Goal: Transaction & Acquisition: Purchase product/service

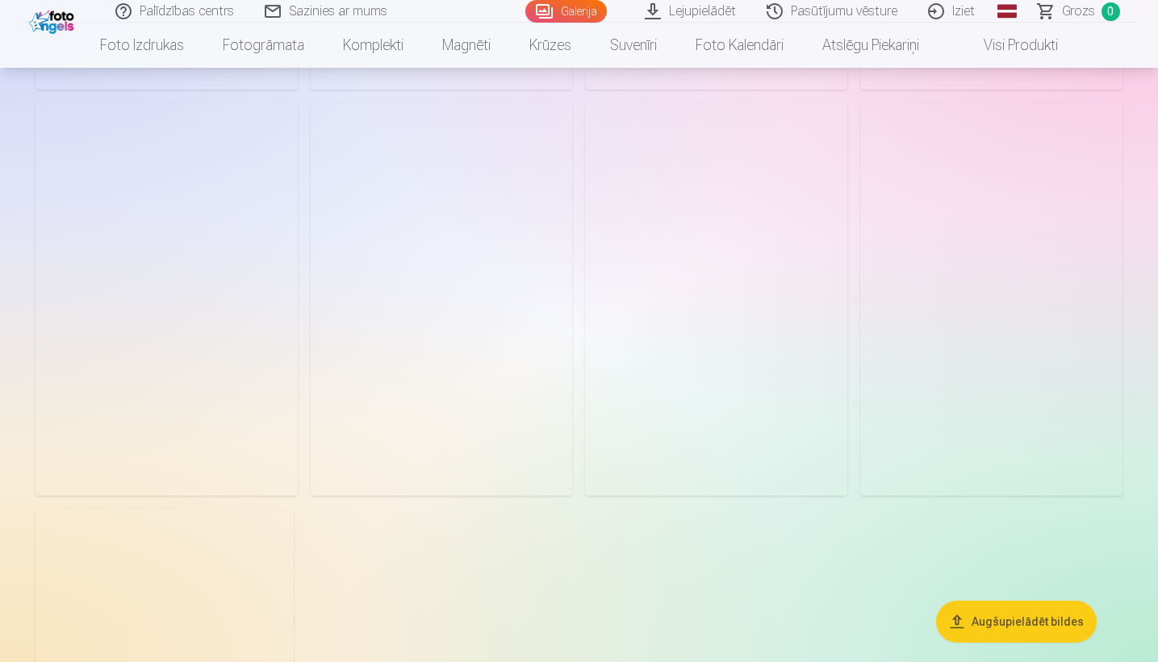
scroll to position [1340, 0]
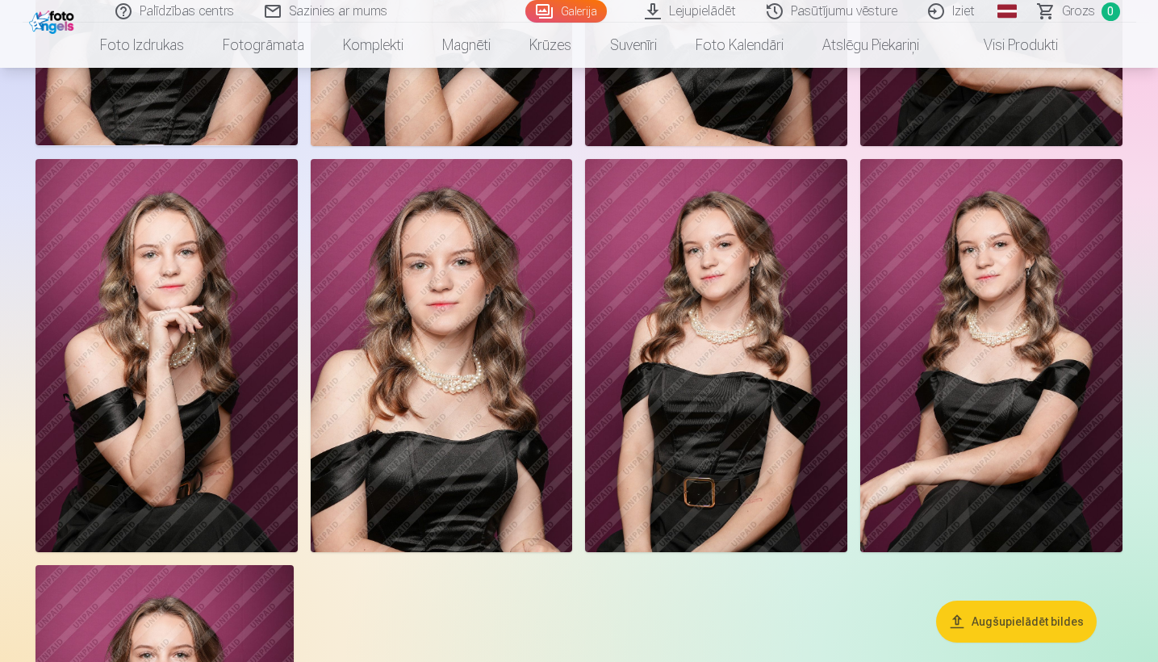
click at [984, 624] on button "Augšupielādēt bildes" at bounding box center [1016, 621] width 161 height 42
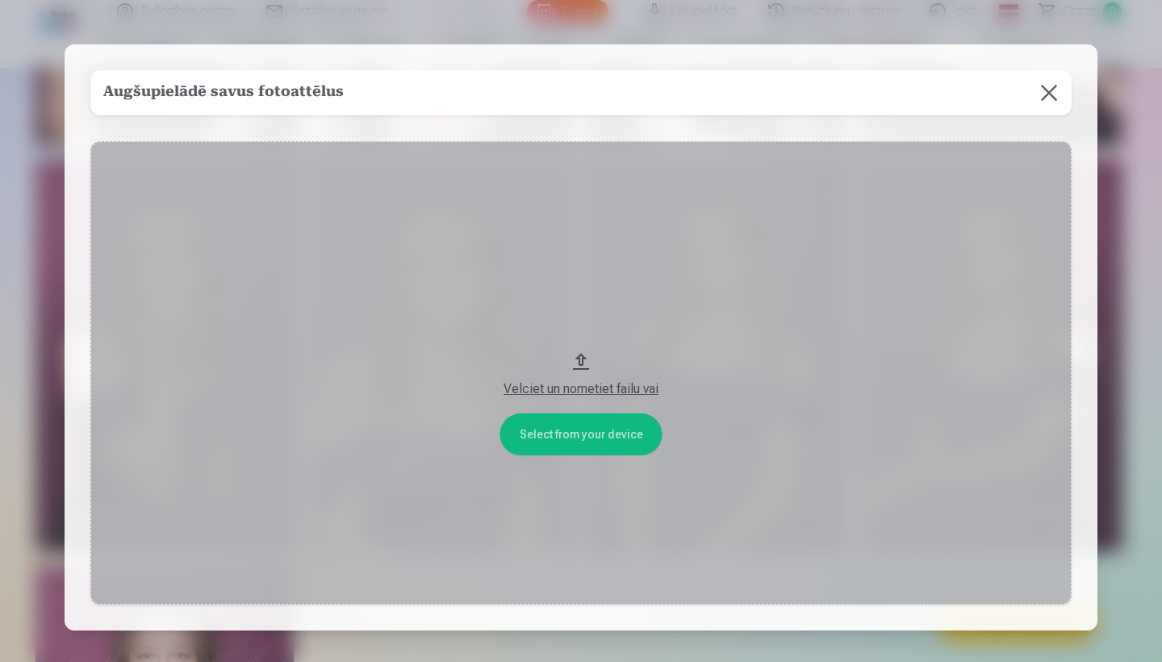
click at [557, 385] on div "Velciet un nometiet failu vai" at bounding box center [580, 388] width 949 height 19
click at [1050, 106] on button at bounding box center [1048, 92] width 45 height 45
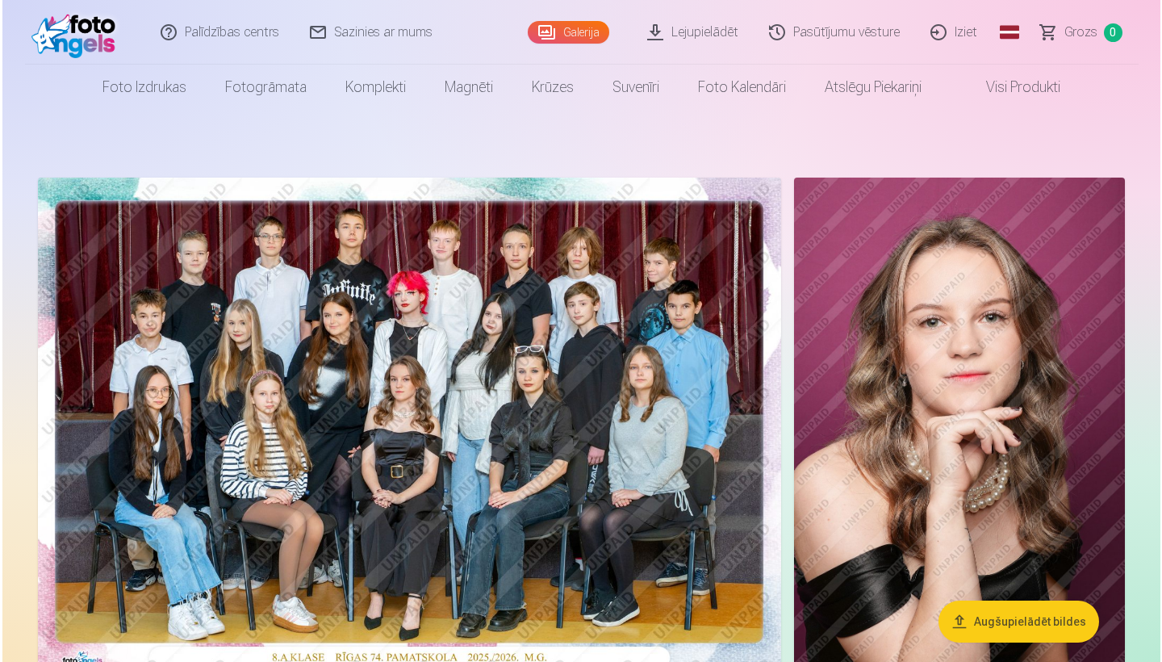
scroll to position [0, 0]
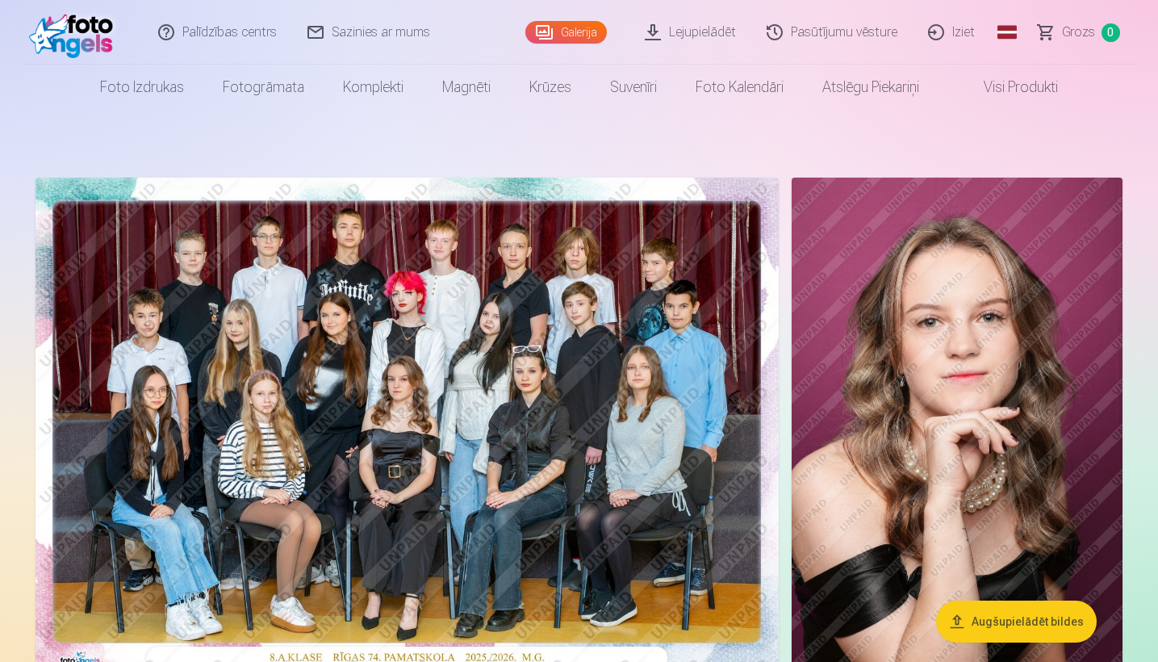
click at [342, 296] on img at bounding box center [406, 425] width 743 height 496
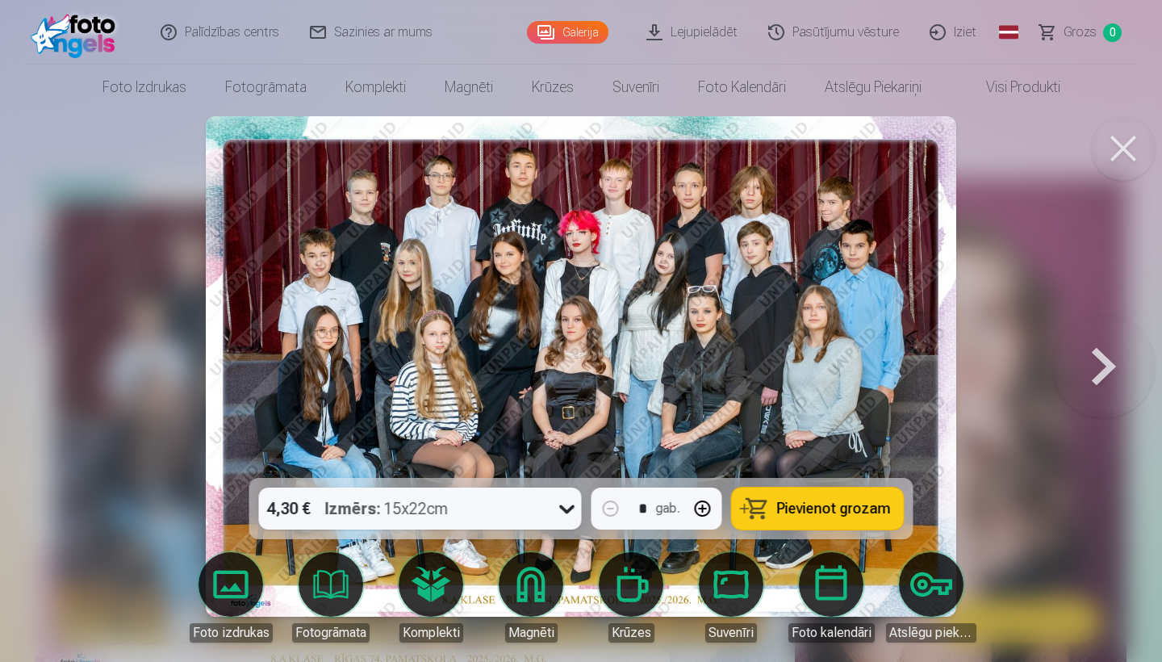
click at [802, 507] on span "Pievienot grozam" at bounding box center [834, 508] width 114 height 15
click at [1105, 370] on button at bounding box center [1103, 366] width 103 height 190
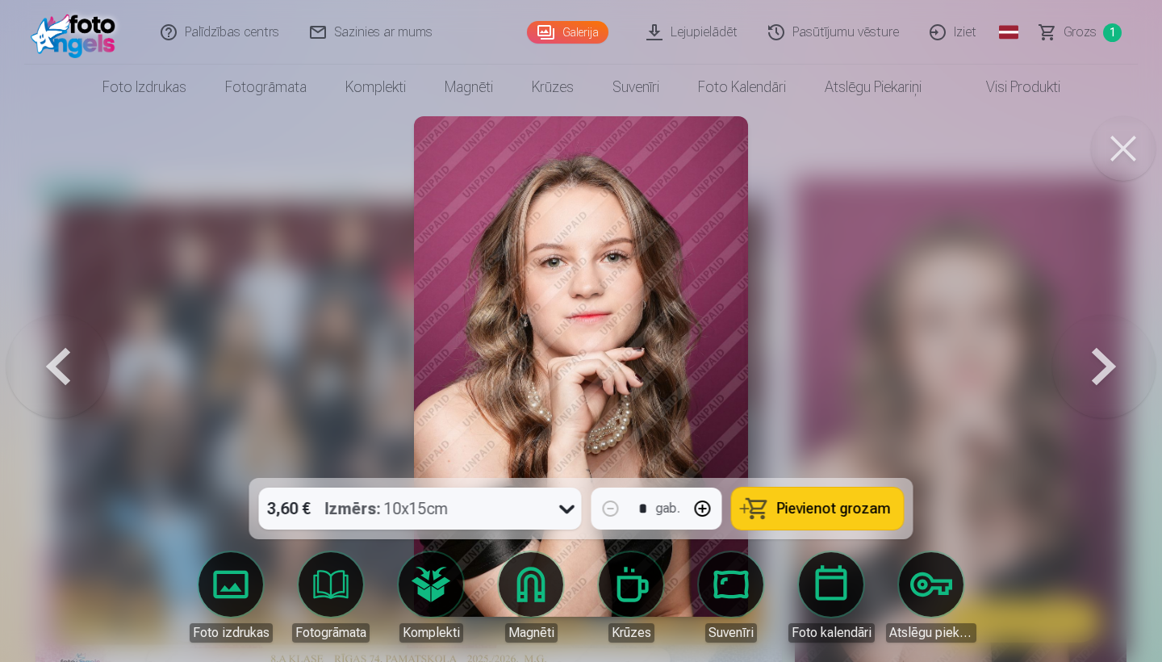
click at [1105, 370] on button at bounding box center [1103, 366] width 103 height 190
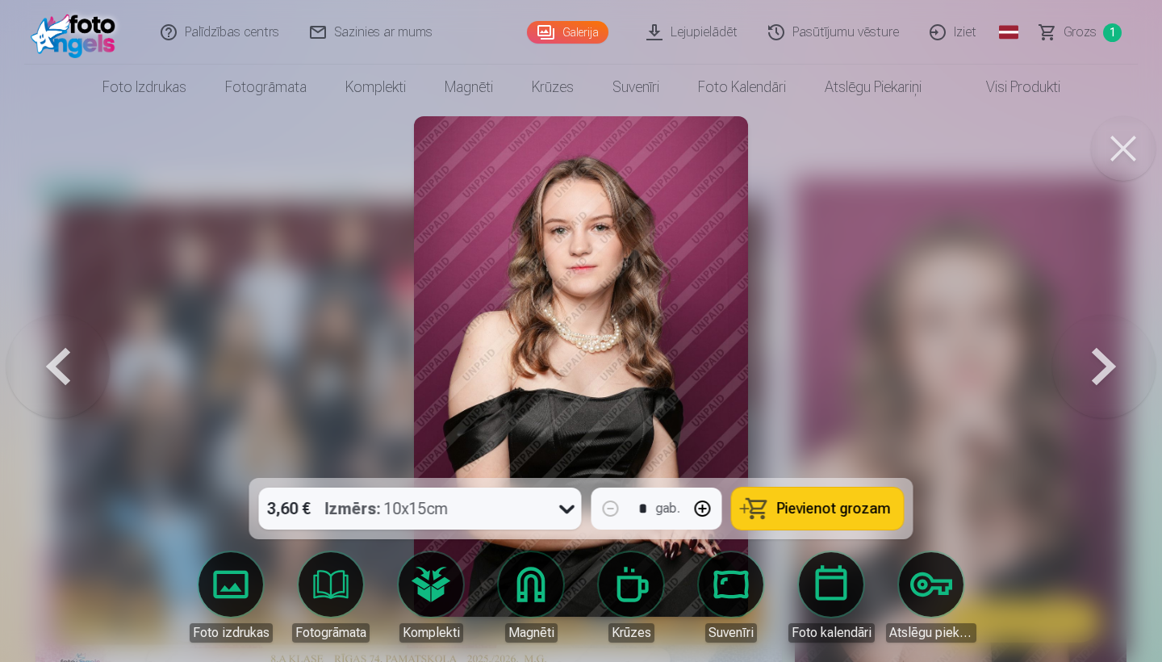
click at [1104, 370] on button at bounding box center [1103, 366] width 103 height 190
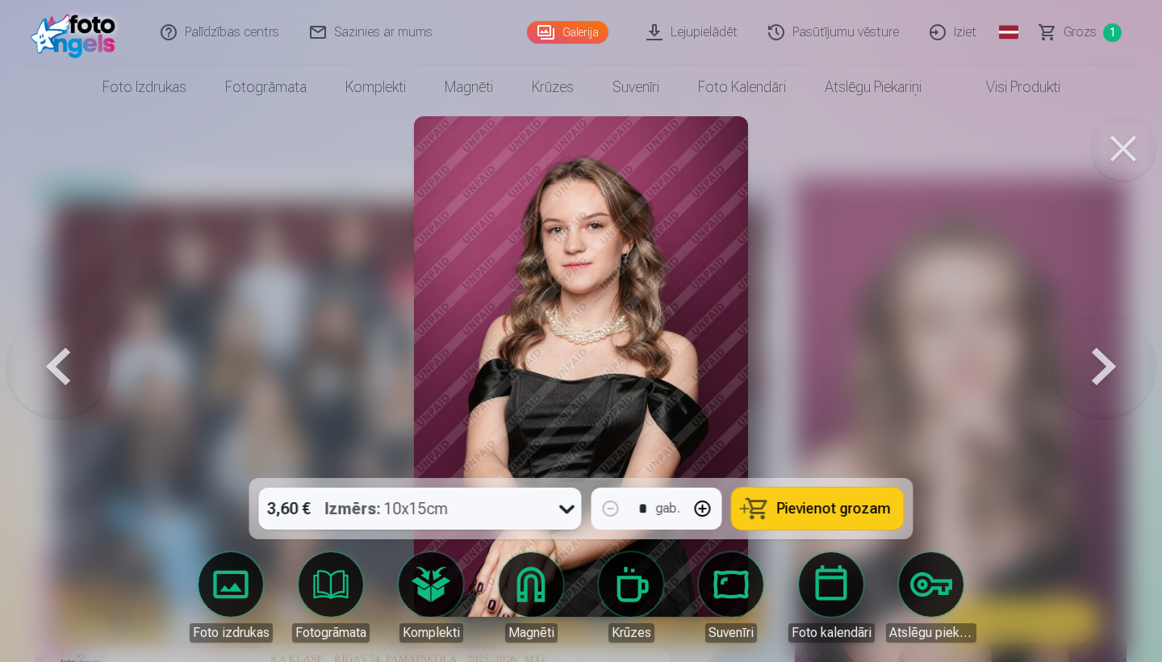
click at [832, 509] on span "Pievienot grozam" at bounding box center [834, 508] width 114 height 15
click at [1084, 370] on button at bounding box center [1103, 366] width 103 height 190
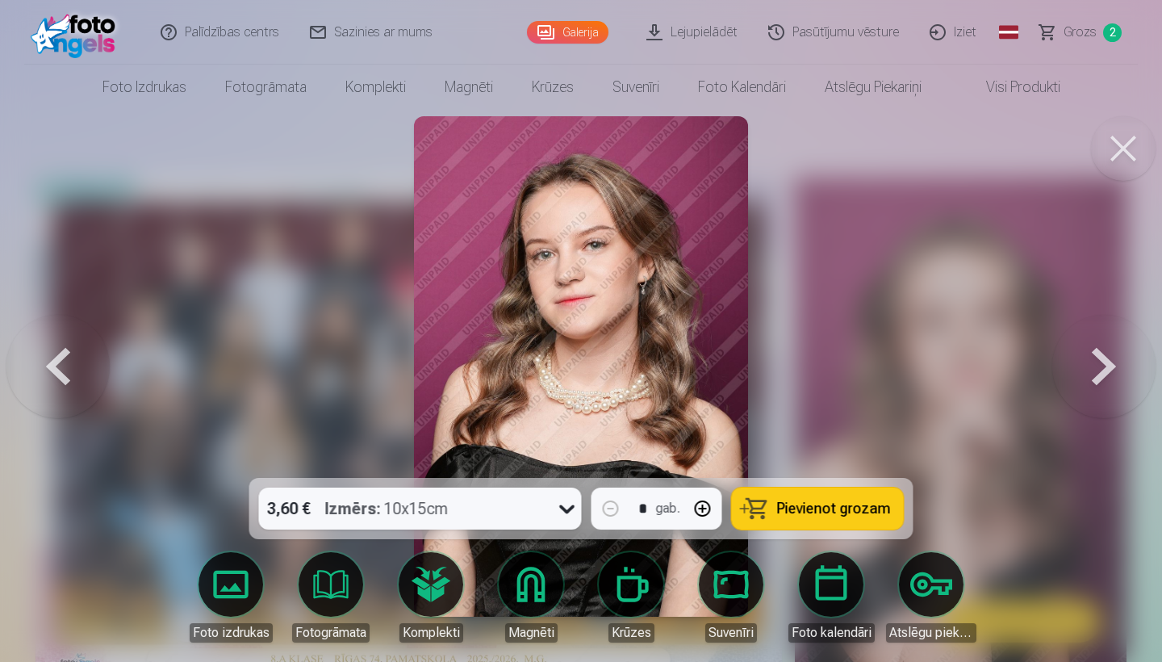
click at [1084, 371] on button at bounding box center [1103, 366] width 103 height 190
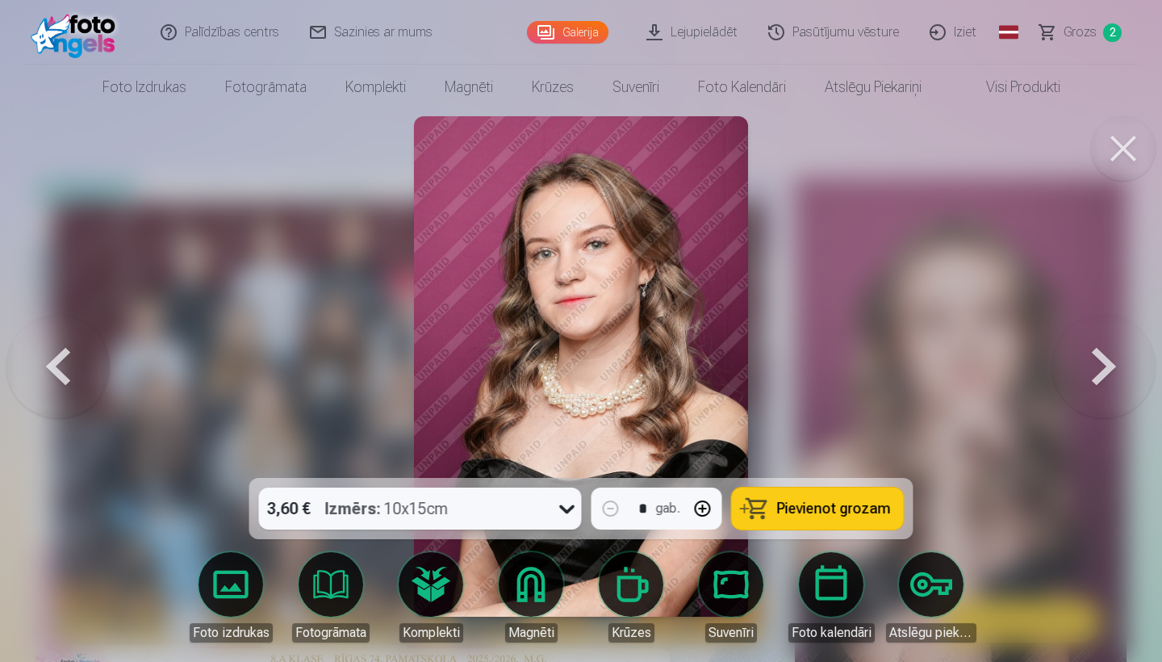
click at [1084, 371] on button at bounding box center [1103, 366] width 103 height 190
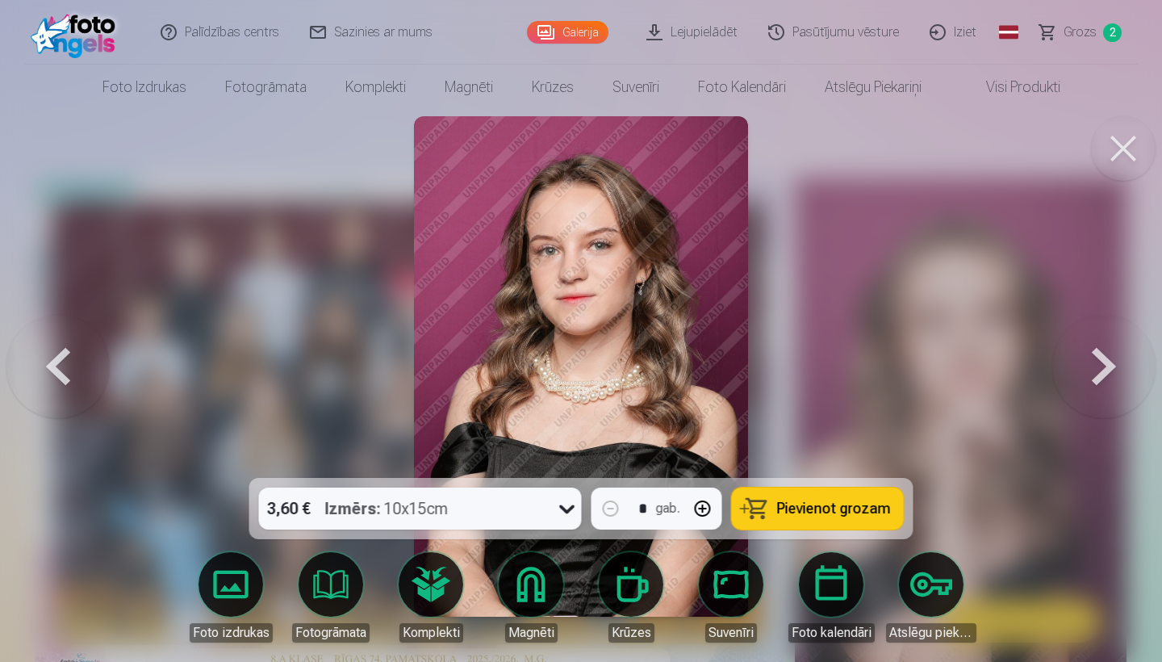
click at [1084, 371] on button at bounding box center [1103, 366] width 103 height 190
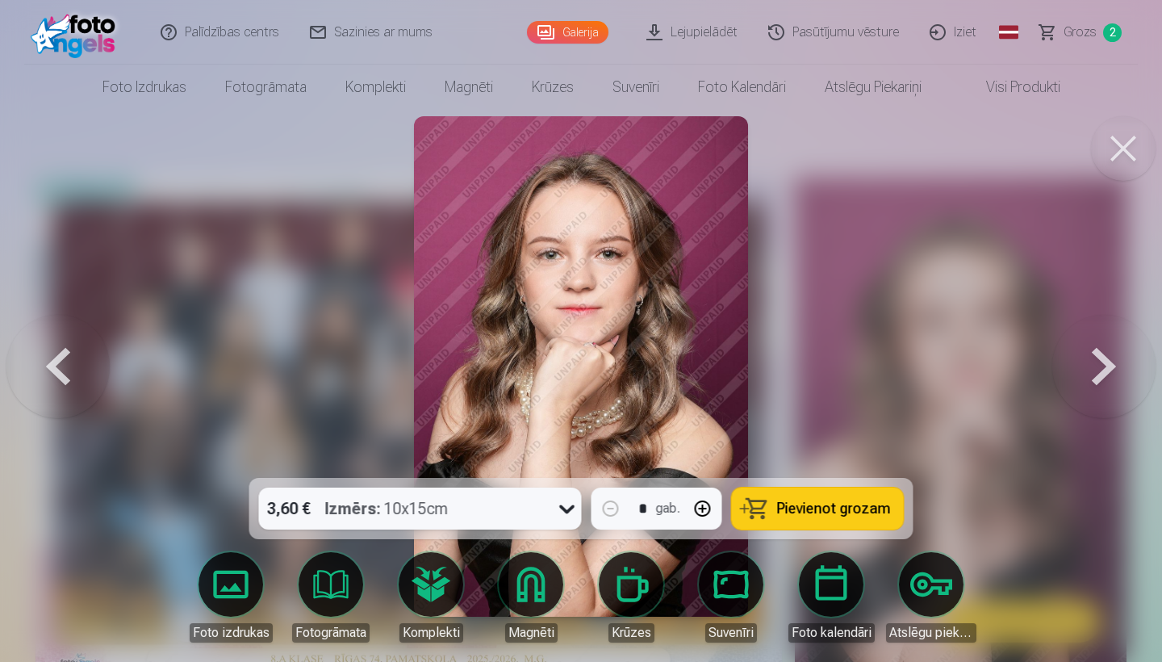
click at [1084, 371] on button at bounding box center [1103, 366] width 103 height 190
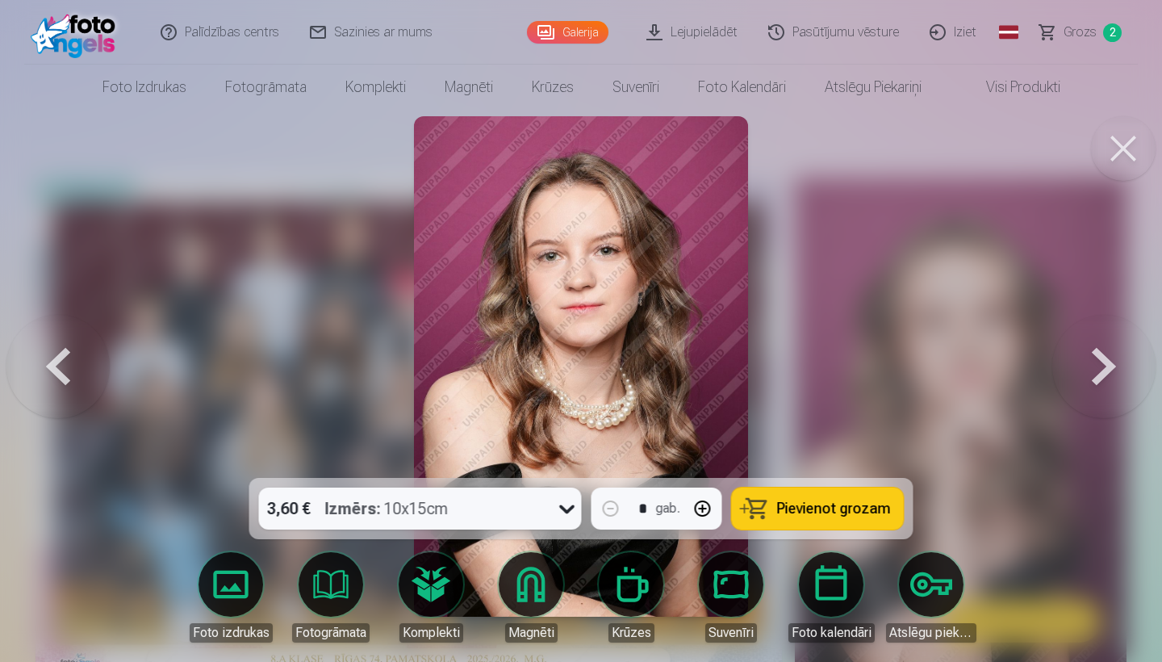
click at [1084, 371] on button at bounding box center [1103, 366] width 103 height 190
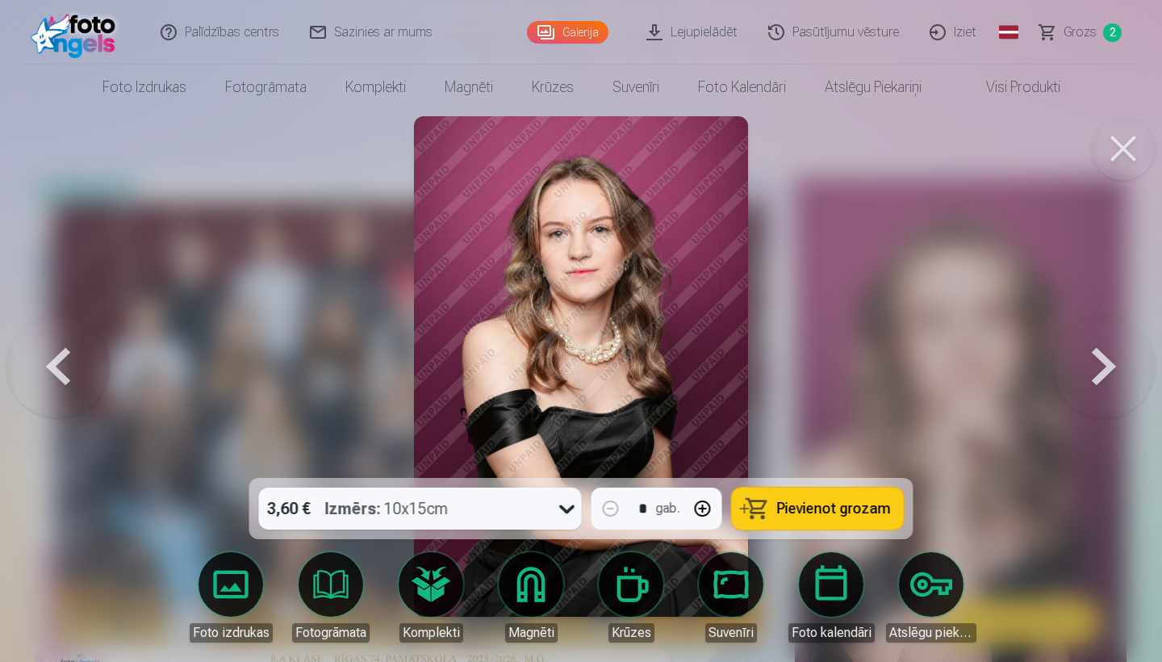
click at [1084, 371] on button at bounding box center [1103, 366] width 103 height 190
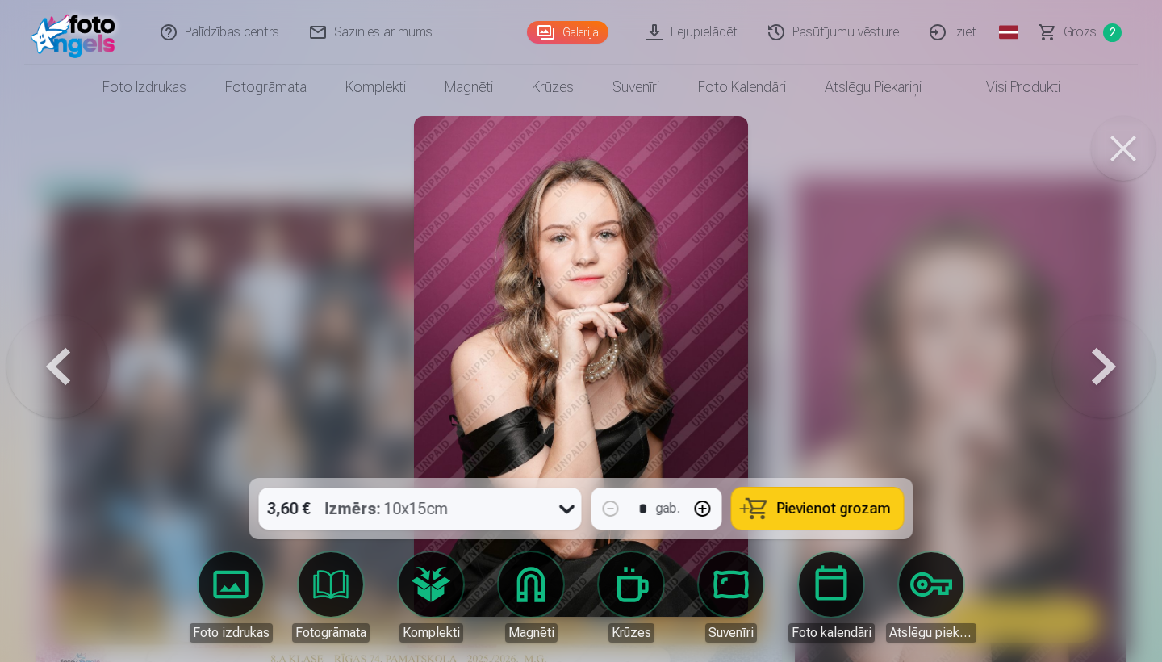
click at [1084, 371] on button at bounding box center [1103, 366] width 103 height 190
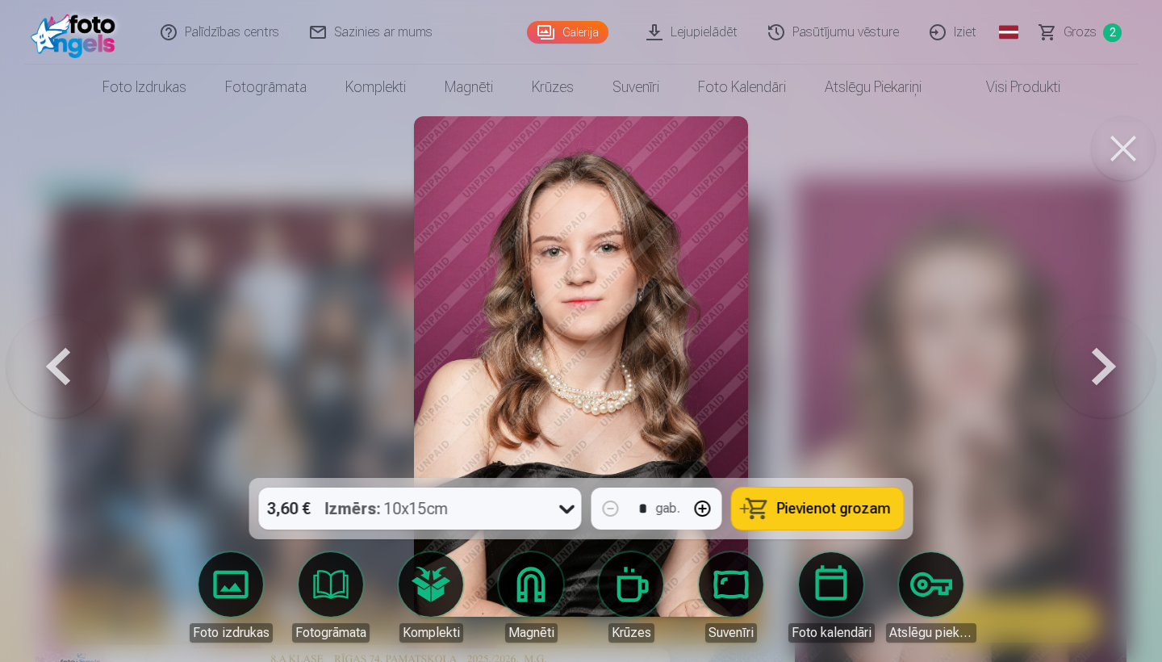
click at [1084, 371] on button at bounding box center [1103, 366] width 103 height 190
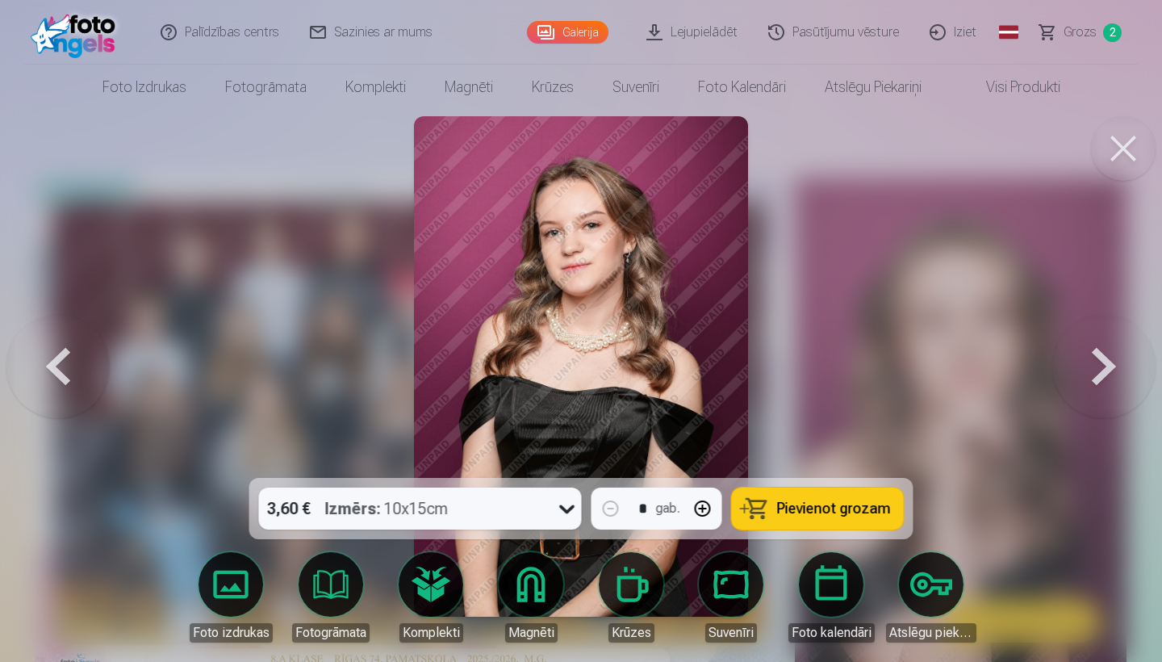
click at [1084, 371] on button at bounding box center [1103, 366] width 103 height 190
